Goal: Task Accomplishment & Management: Complete application form

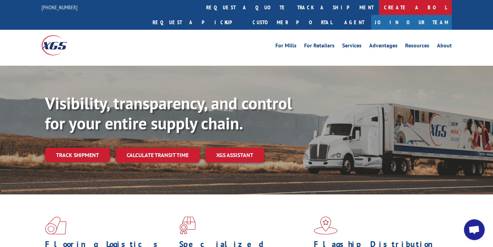
click at [379, 9] on link "Create a BOL" at bounding box center [415, 7] width 73 height 15
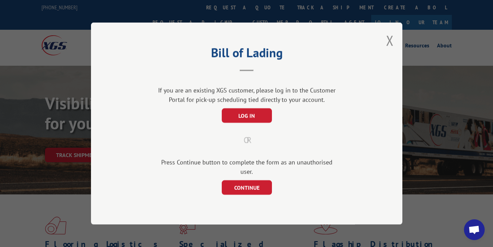
click at [231, 190] on div "Bill of Lading If you are an existing XGS customer, please log in to the Custom…" at bounding box center [247, 123] width 312 height 202
click at [232, 184] on button "CONTINUE" at bounding box center [247, 187] width 50 height 15
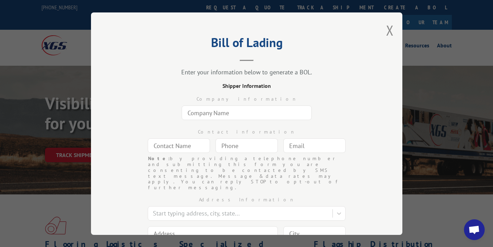
click at [212, 116] on input "text" at bounding box center [247, 113] width 130 height 15
type input "CEO Unlimited"
click at [177, 148] on input "text" at bounding box center [179, 145] width 62 height 15
type input "[PERSON_NAME]"
click at [233, 149] on input "(___) ___-____" at bounding box center [247, 145] width 62 height 15
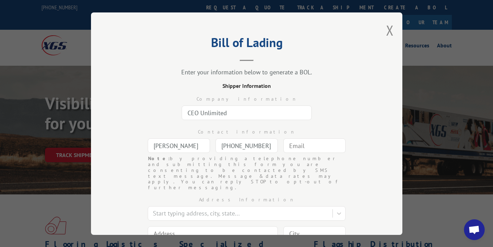
type input "[PHONE_NUMBER]"
click at [297, 146] on input "text" at bounding box center [314, 145] width 62 height 15
type input "[EMAIL_ADDRESS][DOMAIN_NAME]"
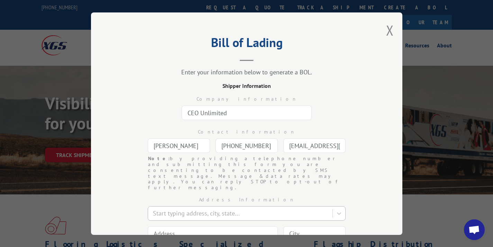
click at [240, 207] on div "Start typing address, city, state..." at bounding box center [241, 213] width 183 height 12
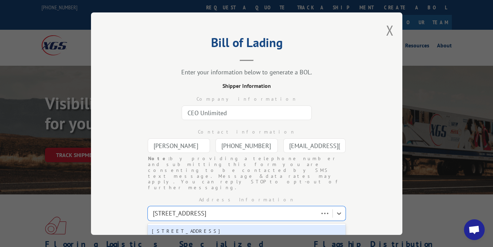
type input "[STREET_ADDRESS][PERSON_NAME]"
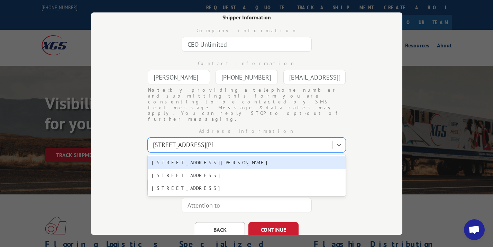
click at [241, 156] on div "[STREET_ADDRESS][PERSON_NAME]" at bounding box center [247, 162] width 198 height 13
type input "[STREET_ADDRESS]"
type input "[PERSON_NAME]"
select select "WI"
type input "53557"
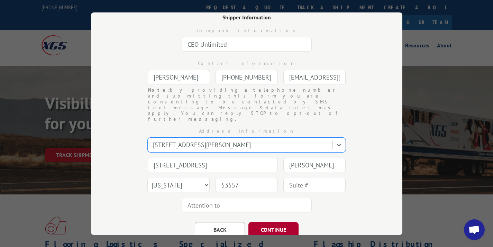
click at [262, 222] on button "CONTINUE" at bounding box center [274, 229] width 50 height 15
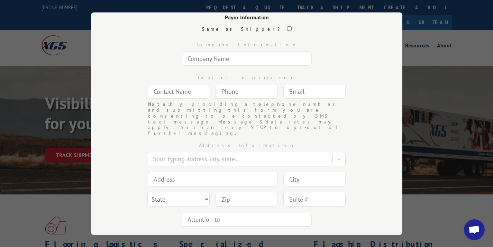
click at [210, 49] on div "Company information" at bounding box center [247, 52] width 242 height 33
click at [207, 60] on input "text" at bounding box center [247, 58] width 130 height 15
type input "[PERSON_NAME] [PERSON_NAME]"
click at [189, 97] on input "text" at bounding box center [179, 91] width 62 height 15
type input "[PERSON_NAME]"
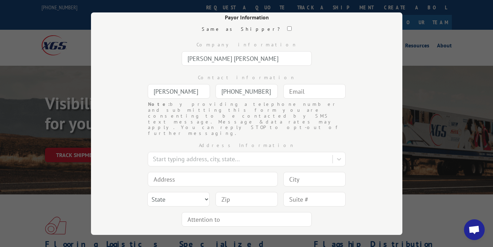
type input "[PHONE_NUMBER]"
click at [300, 97] on input "text" at bounding box center [314, 91] width 62 height 15
type input "[EMAIL_ADDRESS][DOMAIN_NAME]"
click at [228, 142] on div "Address Information" at bounding box center [247, 145] width 242 height 7
click at [216, 154] on div at bounding box center [241, 158] width 176 height 9
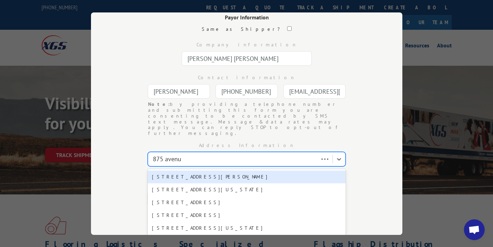
type input "[STREET_ADDRESS]"
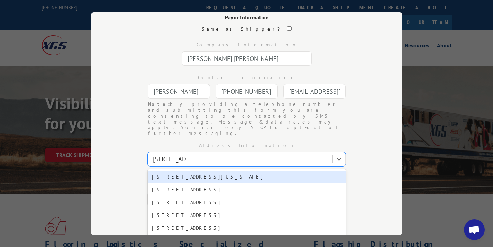
click at [231, 171] on div "[STREET_ADDRESS][US_STATE]" at bounding box center [247, 177] width 198 height 13
type input "[STREET_ADDRESS]"
type input "[US_STATE]"
select select "NY"
type input "10001"
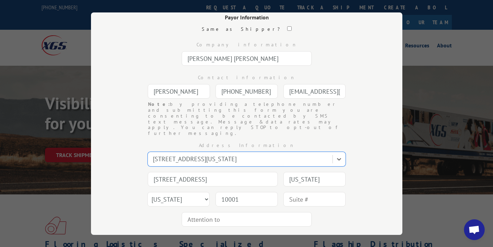
click at [262, 235] on button "CONTINUE" at bounding box center [274, 243] width 50 height 15
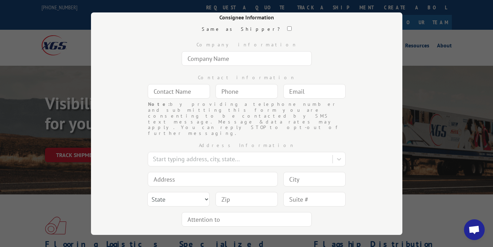
click at [236, 62] on input "text" at bounding box center [247, 58] width 130 height 15
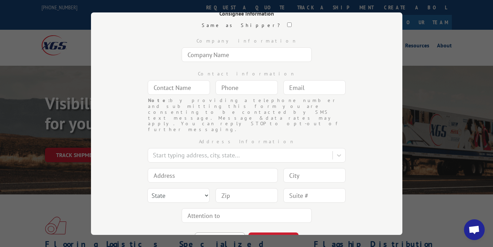
scroll to position [72, 0]
click at [212, 233] on button "BACK" at bounding box center [220, 240] width 50 height 15
select select "NY"
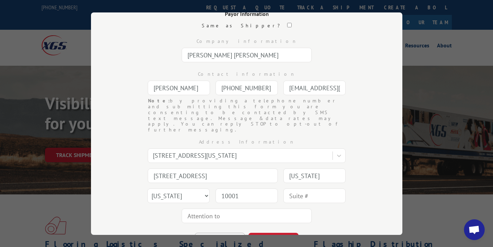
click at [213, 233] on button "BACK" at bounding box center [220, 240] width 50 height 15
select select "WI"
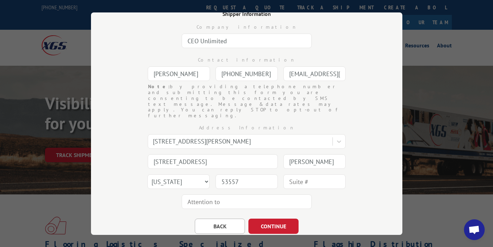
drag, startPoint x: 246, startPoint y: 43, endPoint x: 108, endPoint y: 43, distance: 138.5
click at [108, 43] on div "Bill of Lading Enter your information below to generate a BOL. Shipper Informat…" at bounding box center [247, 123] width 312 height 223
type input "UC Carpet Workroom"
click at [195, 66] on div "[PERSON_NAME]" at bounding box center [179, 74] width 62 height 16
click at [191, 69] on input "[PERSON_NAME]" at bounding box center [179, 73] width 62 height 15
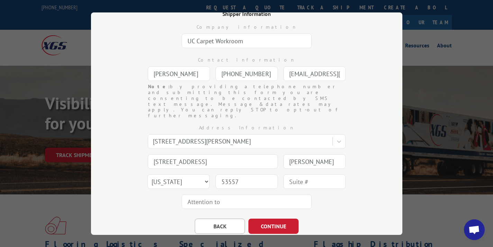
click at [191, 69] on input "[PERSON_NAME]" at bounding box center [179, 73] width 62 height 15
type input "[PERSON_NAME]"
click at [224, 69] on input "[PHONE_NUMBER]" at bounding box center [247, 73] width 62 height 15
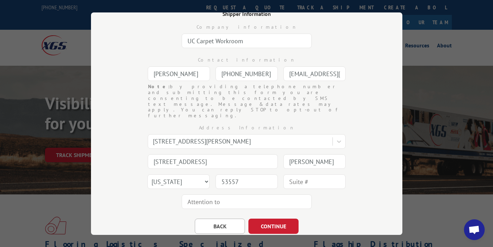
click at [224, 69] on input "[PHONE_NUMBER]" at bounding box center [247, 73] width 62 height 15
drag, startPoint x: 263, startPoint y: 72, endPoint x: 174, endPoint y: 72, distance: 88.6
click at [174, 72] on div "Contact information [PERSON_NAME] [PHONE_NUMBER] Note: by providing a telephone…" at bounding box center [247, 67] width 242 height 33
type input "[PHONE_NUMBER]"
click at [290, 76] on input "[EMAIL_ADDRESS][DOMAIN_NAME]" at bounding box center [314, 73] width 62 height 15
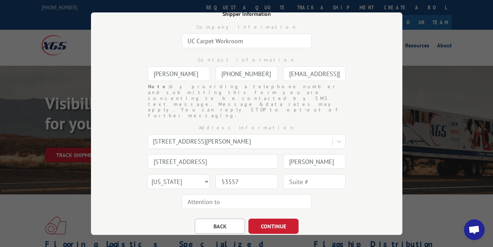
click at [290, 76] on input "[EMAIL_ADDRESS][DOMAIN_NAME]" at bounding box center [314, 73] width 62 height 15
type input "n"
type input "[EMAIL_ADDRESS][DOMAIN_NAME]"
click at [230, 137] on div at bounding box center [241, 141] width 176 height 9
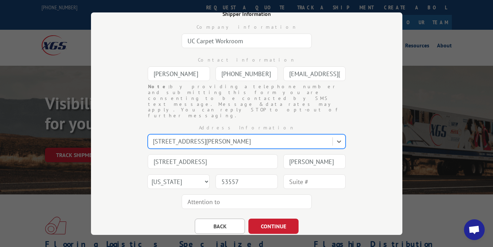
click at [230, 137] on div at bounding box center [241, 141] width 176 height 9
click at [231, 137] on div at bounding box center [241, 141] width 176 height 9
type input "[STREET_ADDRESS]"
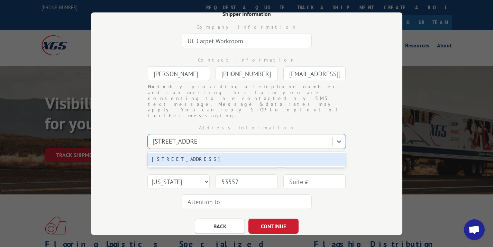
click at [215, 153] on div "[STREET_ADDRESS]" at bounding box center [247, 159] width 198 height 13
type input "[STREET_ADDRESS]"
type input "Far Rockaway"
select select "NY"
type input "11693"
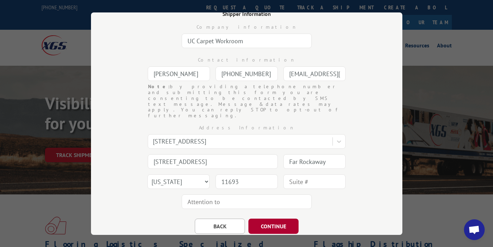
click at [279, 219] on button "CONTINUE" at bounding box center [274, 226] width 50 height 15
select select "NY"
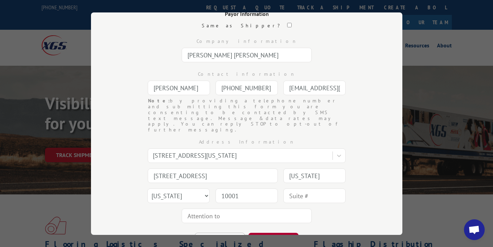
click at [272, 233] on button "CONTINUE" at bounding box center [274, 240] width 50 height 15
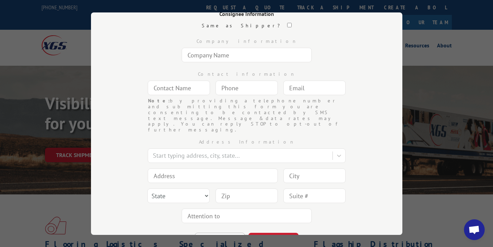
click at [214, 64] on div "Company information" at bounding box center [247, 48] width 242 height 33
click at [208, 54] on input "text" at bounding box center [247, 55] width 130 height 15
type input "CEO Unlimited"
click at [188, 89] on input "text" at bounding box center [179, 88] width 62 height 15
type input "[PERSON_NAME]"
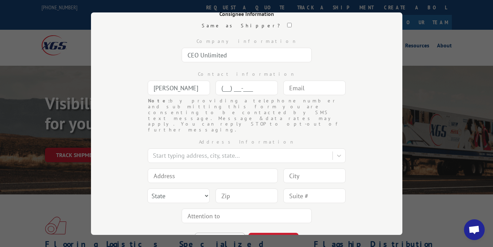
click at [228, 89] on input "(___) ___-____" at bounding box center [247, 88] width 62 height 15
type input "[PHONE_NUMBER]"
click at [318, 91] on input "text" at bounding box center [314, 88] width 62 height 15
type input "[EMAIL_ADDRESS][DOMAIN_NAME]"
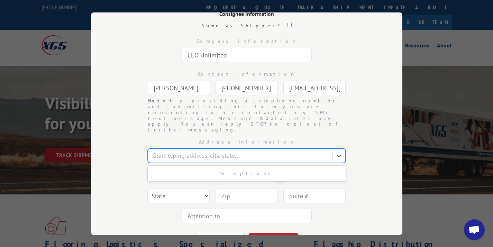
click at [228, 151] on div at bounding box center [241, 155] width 176 height 9
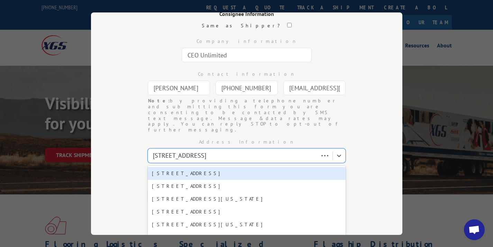
type input "[STREET_ADDRESS][PERSON_NAME]"
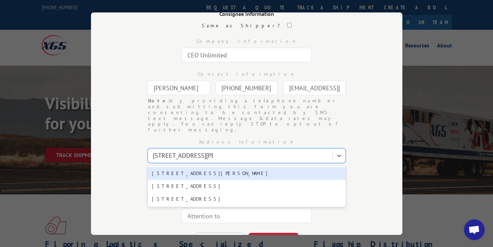
click at [287, 167] on div "[STREET_ADDRESS][PERSON_NAME]" at bounding box center [247, 173] width 198 height 13
type input "[STREET_ADDRESS]"
type input "[PERSON_NAME]"
select select "WI"
type input "53557"
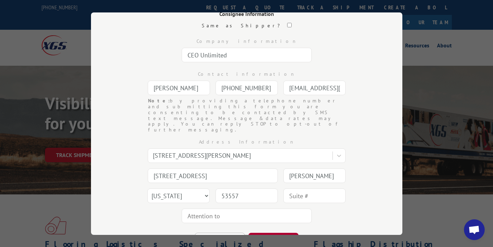
click at [268, 233] on button "CONTINUE" at bounding box center [274, 240] width 50 height 15
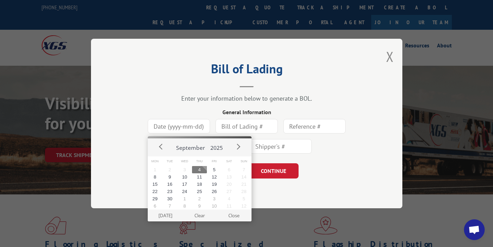
click at [178, 126] on input at bounding box center [179, 126] width 62 height 15
click at [196, 169] on button "4" at bounding box center [199, 169] width 15 height 7
type input "[DATE]"
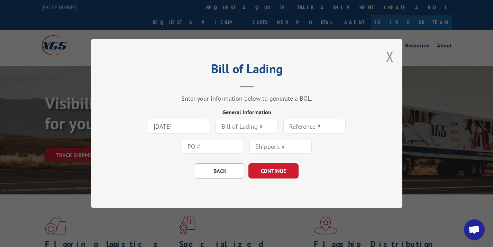
click at [230, 128] on input "text" at bounding box center [247, 126] width 62 height 15
type input "147630"
click at [312, 134] on div at bounding box center [314, 126] width 62 height 16
click at [303, 127] on input "text" at bounding box center [314, 126] width 62 height 15
type input "147630"
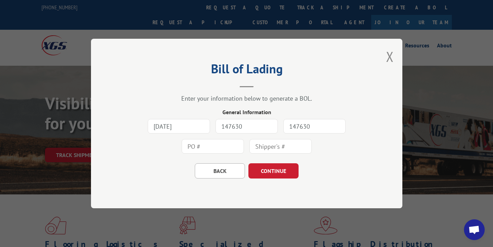
click at [205, 155] on div "[DATE] 147630 147630" at bounding box center [247, 136] width 242 height 40
click at [203, 147] on input "text" at bounding box center [213, 146] width 62 height 15
type input "147630"
click at [270, 143] on input "text" at bounding box center [281, 146] width 62 height 15
type input "147630"
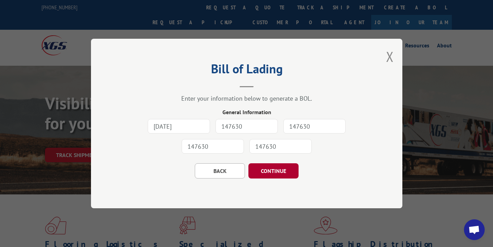
click at [278, 174] on button "CONTINUE" at bounding box center [274, 170] width 50 height 15
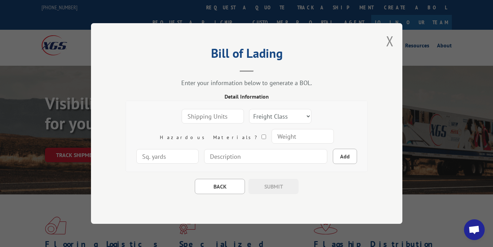
click at [194, 111] on input "number" at bounding box center [213, 116] width 62 height 15
type input "1"
click at [249, 119] on select "Freight Class 50 55 60 65 70 77 85 92 100 110 125 150 175 200 250 300 400 500 C…" at bounding box center [280, 116] width 62 height 15
select select "100"
click at [271, 134] on input "number" at bounding box center [302, 136] width 62 height 15
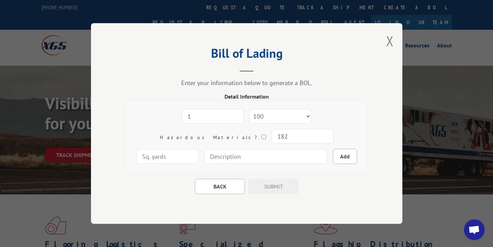
type input "182"
click at [199, 149] on input "number" at bounding box center [167, 156] width 62 height 15
click at [247, 160] on input at bounding box center [265, 156] width 123 height 15
type input "1 Carpet Roll - 156" x 12" diameter"
click at [333, 155] on button "Add" at bounding box center [345, 156] width 24 height 15
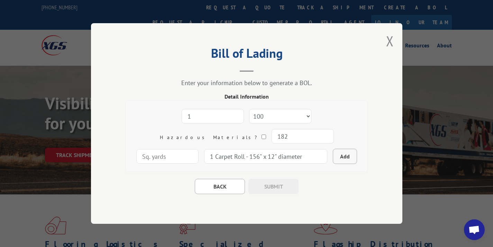
select select
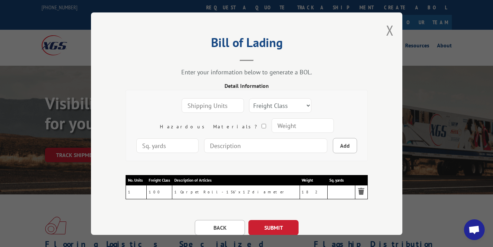
scroll to position [26, 0]
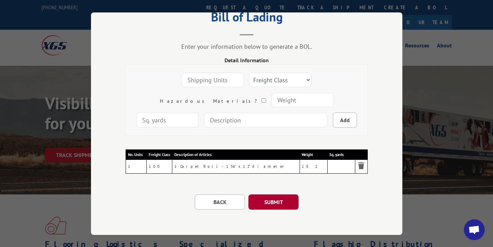
click at [279, 203] on button "SUBMIT" at bounding box center [274, 202] width 50 height 15
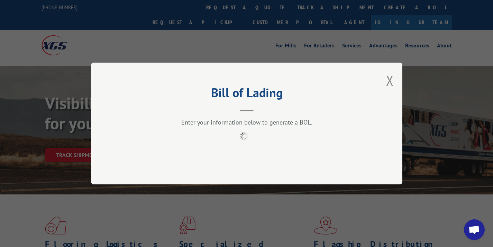
scroll to position [0, 0]
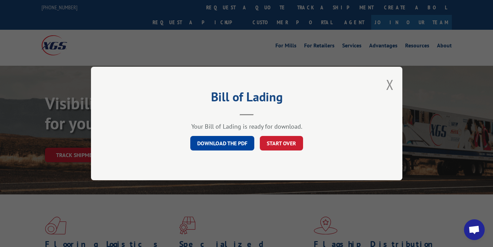
click at [244, 148] on link "DOWNLOAD THE PDF" at bounding box center [222, 143] width 64 height 15
